Goal: Task Accomplishment & Management: Manage account settings

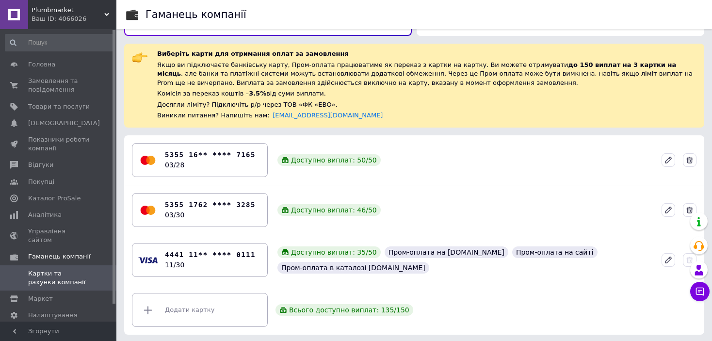
click at [50, 73] on link "Замовлення та повідомлення 0 0" at bounding box center [59, 85] width 119 height 25
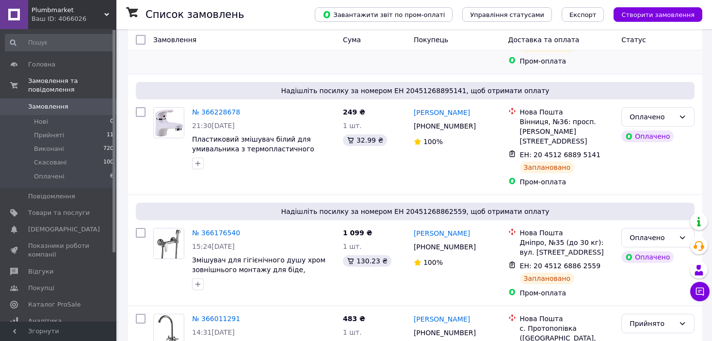
scroll to position [194, 0]
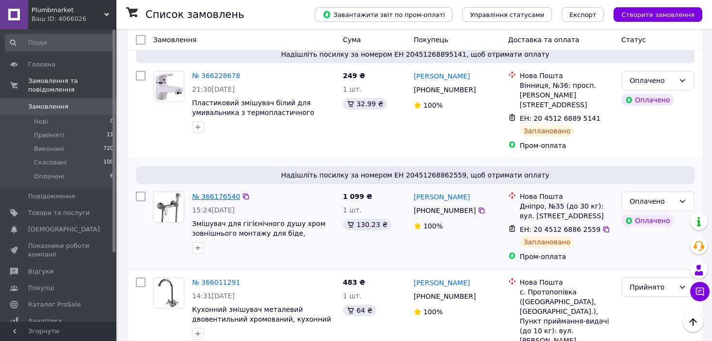
click at [223, 193] on link "№ 366176540" at bounding box center [216, 197] width 48 height 8
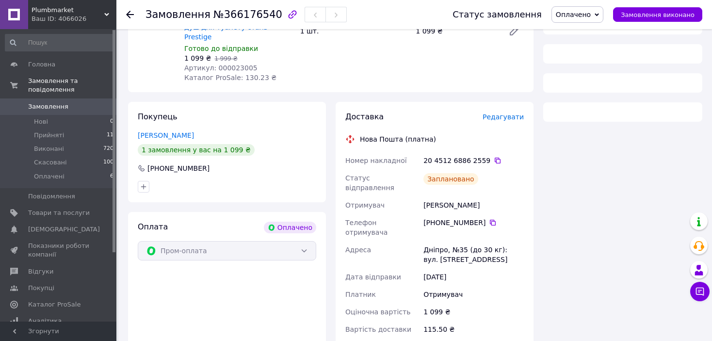
scroll to position [97, 0]
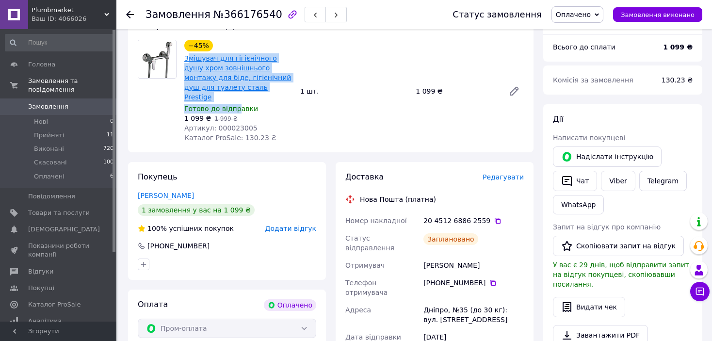
drag, startPoint x: 231, startPoint y: 91, endPoint x: 198, endPoint y: 65, distance: 42.5
click at [190, 62] on div "−45% Змішувач для гігієнічного душу хром зовнішнього монтажу для біде, гігієніч…" at bounding box center [239, 91] width 116 height 107
click at [265, 90] on span "Змішувач для гігієнічного душу хром зовнішнього монтажу для біде, гігієнічний д…" at bounding box center [238, 77] width 108 height 49
drag, startPoint x: 244, startPoint y: 89, endPoint x: 184, endPoint y: 60, distance: 66.0
click at [184, 60] on span "Змішувач для гігієнічного душу хром зовнішнього монтажу для біде, гігієнічний д…" at bounding box center [238, 77] width 108 height 49
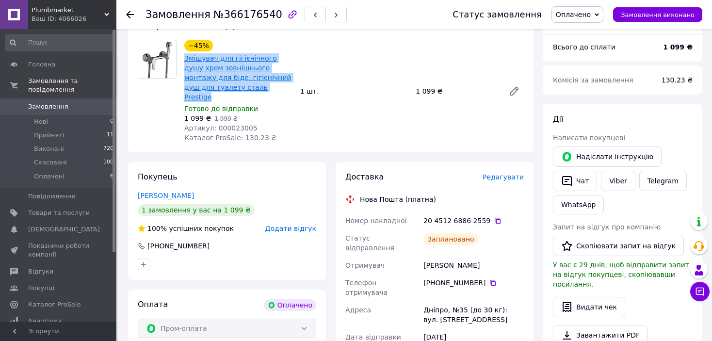
copy link "Змішувач для гігієнічного душу хром зовнішнього монтажу для біде, гігієнічний д…"
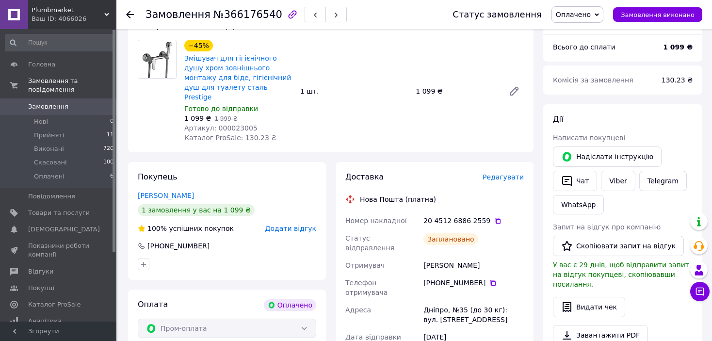
click at [232, 124] on span "Артикул: 000023005" at bounding box center [220, 128] width 73 height 8
copy span "000023005"
click at [72, 102] on span "Замовлення" at bounding box center [59, 106] width 62 height 9
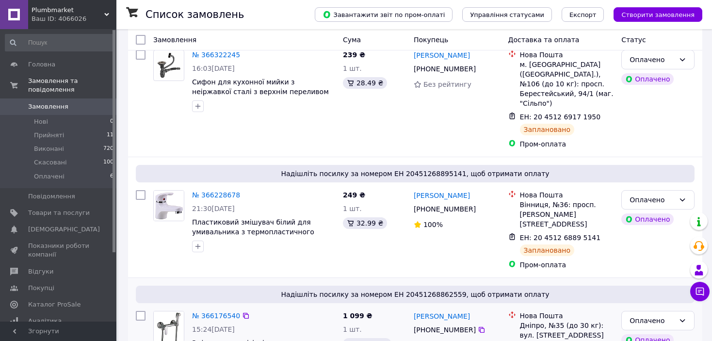
scroll to position [146, 0]
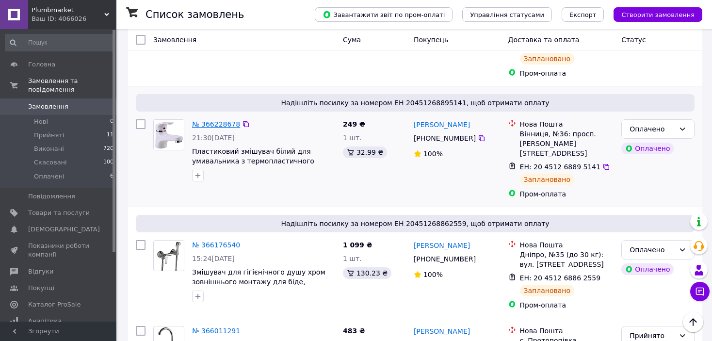
click at [223, 120] on link "№ 366228678" at bounding box center [216, 124] width 48 height 8
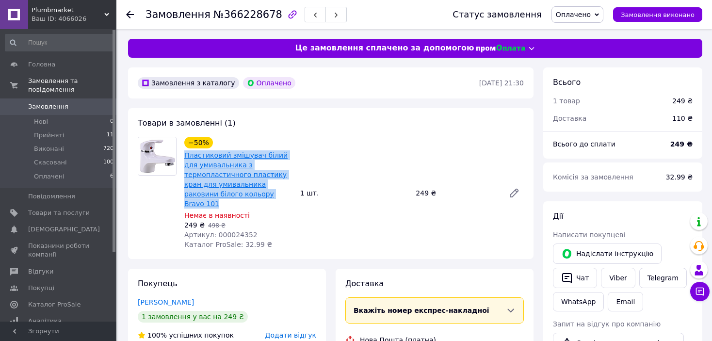
drag, startPoint x: 211, startPoint y: 194, endPoint x: 185, endPoint y: 158, distance: 44.6
click at [185, 158] on span "Пластиковий змішувач білий для умивальника з термопластичного пластику кран для…" at bounding box center [238, 179] width 108 height 58
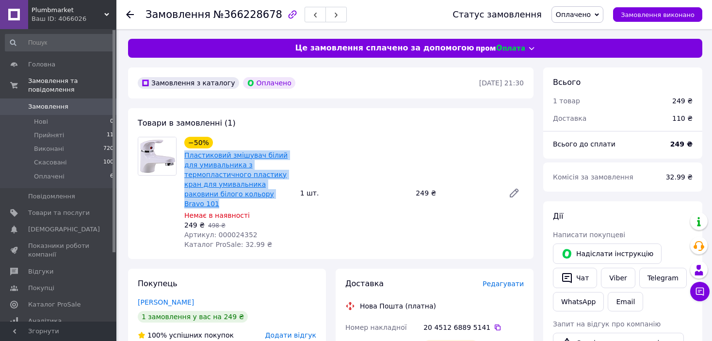
copy link "Пластиковий змішувач білий для умивальника з термопластичного пластику кран для…"
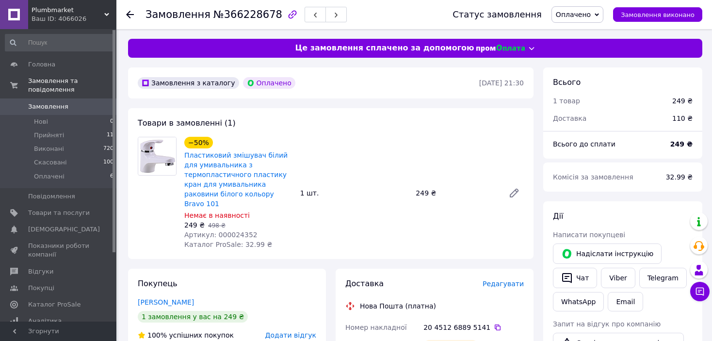
click at [229, 231] on span "Артикул: 000024352" at bounding box center [220, 235] width 73 height 8
copy span "000024352"
click at [64, 102] on span "Замовлення" at bounding box center [59, 106] width 62 height 9
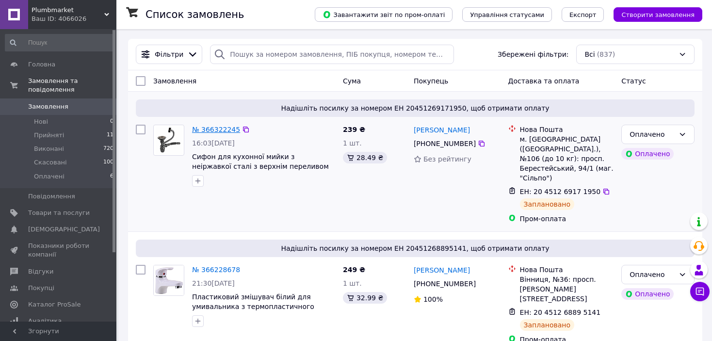
click at [212, 126] on link "№ 366322245" at bounding box center [216, 130] width 48 height 8
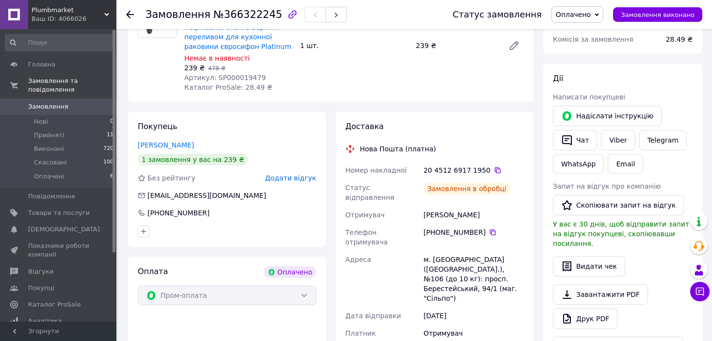
scroll to position [194, 0]
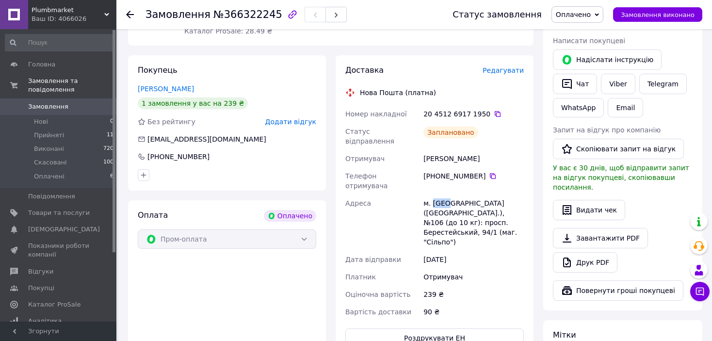
drag, startPoint x: 432, startPoint y: 184, endPoint x: 445, endPoint y: 186, distance: 13.2
click at [445, 195] on div "м. [GEOGRAPHIC_DATA] ([GEOGRAPHIC_DATA].), №106 (до 10 кг): просп. Берестейськи…" at bounding box center [474, 223] width 104 height 56
copy div "[GEOGRAPHIC_DATA]"
click at [427, 152] on div "[PERSON_NAME]" at bounding box center [474, 158] width 104 height 17
drag, startPoint x: 418, startPoint y: 149, endPoint x: 497, endPoint y: 150, distance: 79.1
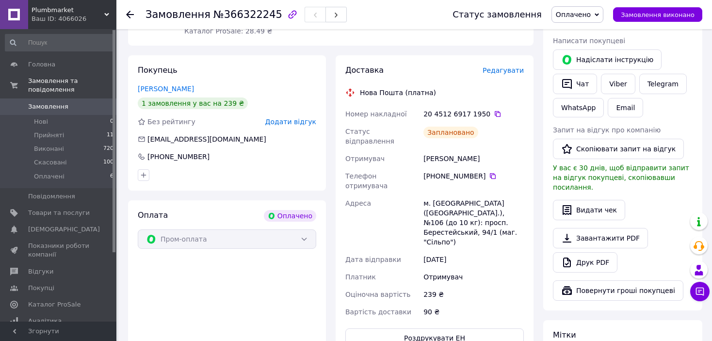
click at [497, 150] on div "Номер накладної 20 4512 6917 1950   Статус відправлення Заплановано Отримувач […" at bounding box center [435, 212] width 182 height 215
copy div "Отримувач [PERSON_NAME]"
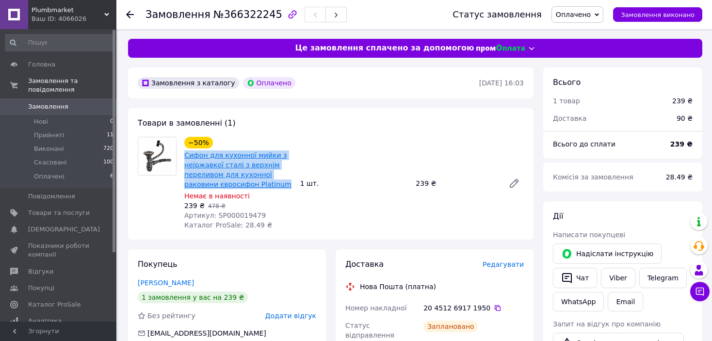
drag, startPoint x: 282, startPoint y: 184, endPoint x: 214, endPoint y: 165, distance: 71.6
click at [182, 156] on div "−50% Сифон для кухонної мийки з неіржавкої сталі з верхнім переливом для кухонн…" at bounding box center [239, 183] width 116 height 97
copy link "Сифон для кухонної мийки з неіржавкої сталі з верхнім переливом для кухонної ра…"
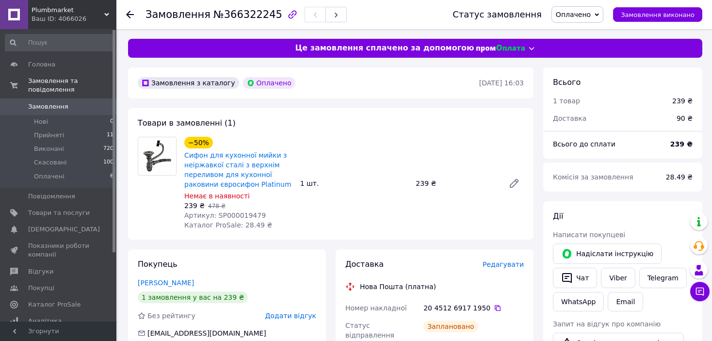
click at [237, 214] on span "Артикул: SP000019479" at bounding box center [225, 216] width 82 height 8
copy span "SP000019479"
click at [59, 102] on span "Замовлення" at bounding box center [48, 106] width 40 height 9
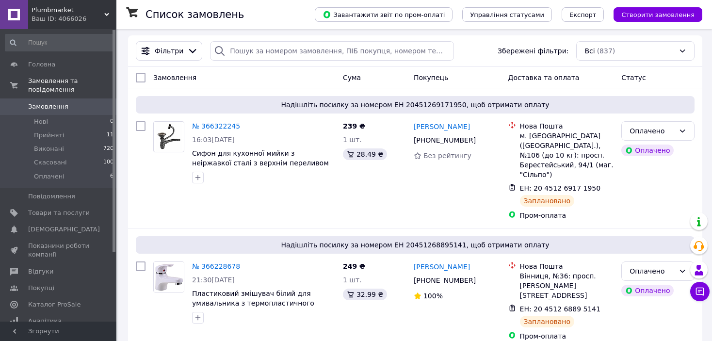
scroll to position [194, 0]
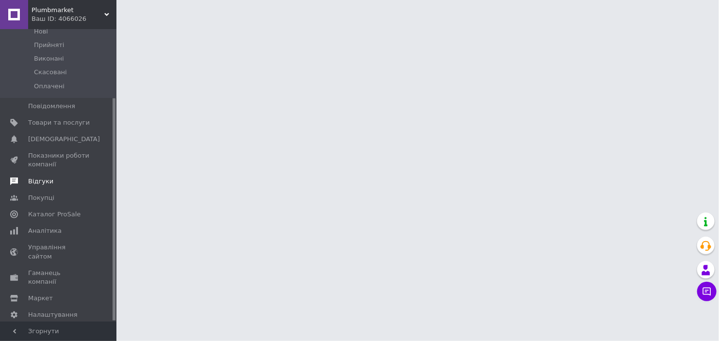
click at [41, 177] on span "Відгуки" at bounding box center [40, 181] width 25 height 9
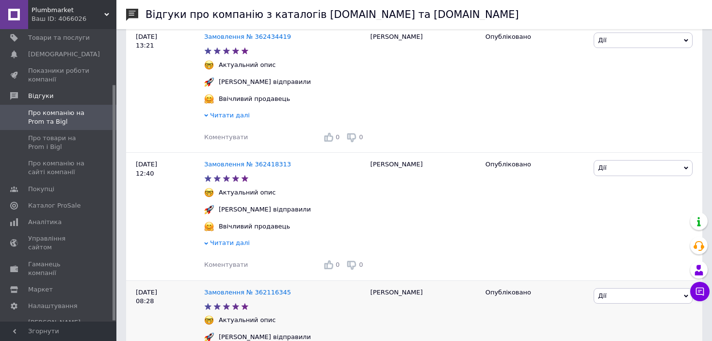
scroll to position [1893, 0]
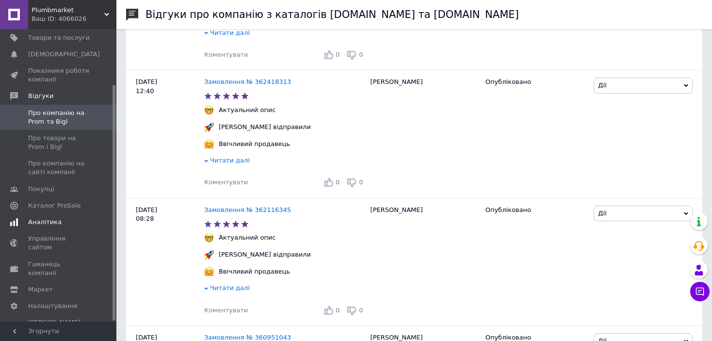
click at [45, 225] on span "Аналітика" at bounding box center [44, 222] width 33 height 9
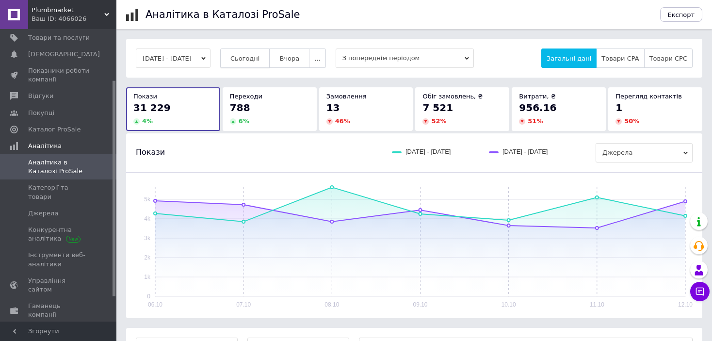
click at [247, 59] on span "Сьогодні" at bounding box center [246, 58] width 30 height 7
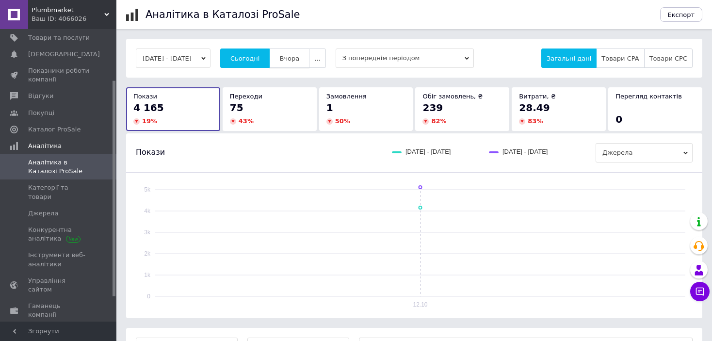
click at [288, 67] on button "Вчора" at bounding box center [289, 58] width 40 height 19
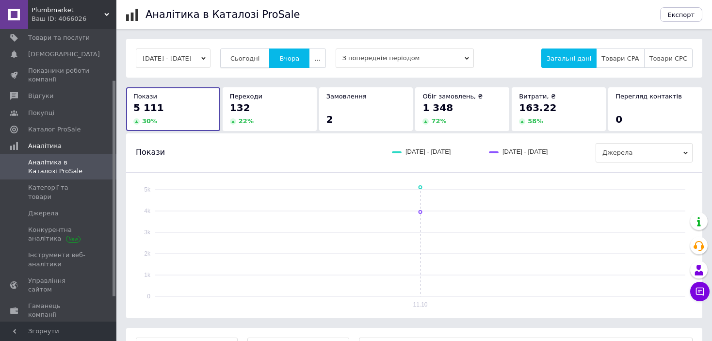
click at [255, 62] on span "Сьогодні" at bounding box center [246, 58] width 30 height 7
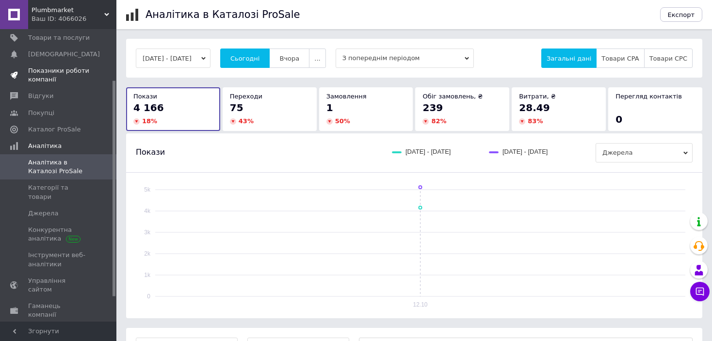
click at [49, 79] on span "Показники роботи компанії" at bounding box center [59, 74] width 62 height 17
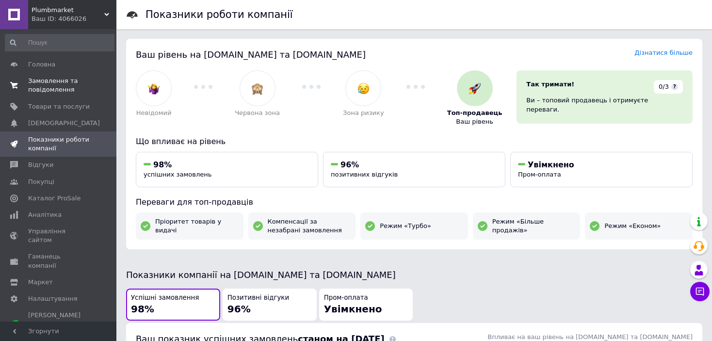
click at [61, 89] on span "Замовлення та повідомлення" at bounding box center [59, 85] width 62 height 17
